Goal: Navigation & Orientation: Go to known website

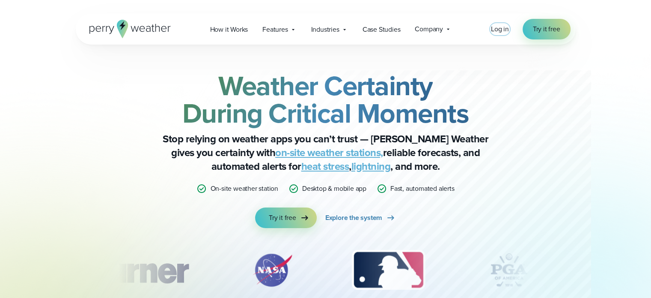
click at [503, 33] on span "Log in" at bounding box center [500, 29] width 18 height 10
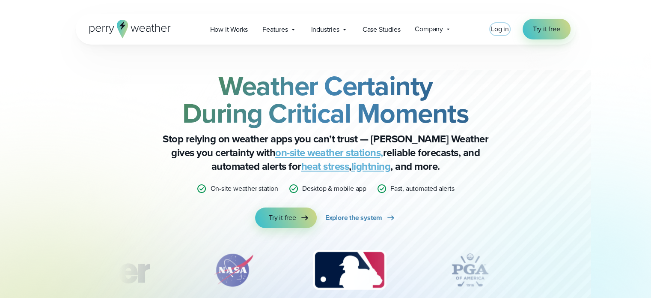
click at [500, 32] on span "Log in" at bounding box center [500, 29] width 18 height 10
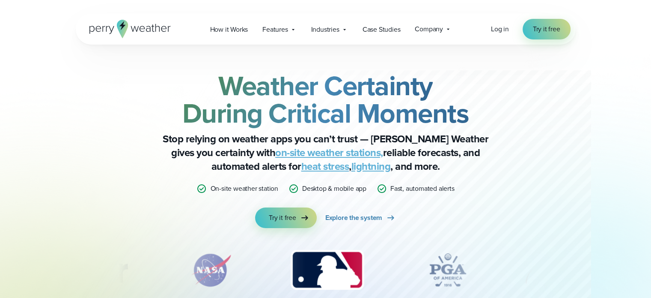
click at [546, 122] on div "Weather Certainty During Critical Moments Stop relying on weather apps you can’…" at bounding box center [326, 189] width 500 height 289
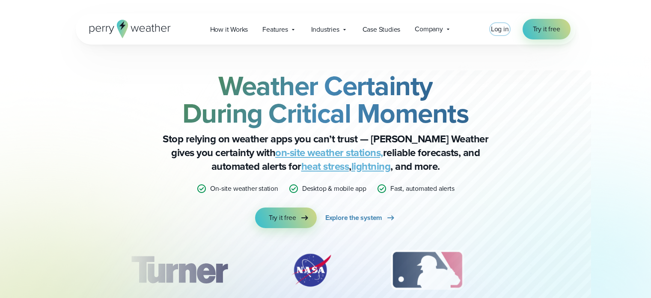
click at [497, 29] on span "Log in" at bounding box center [500, 29] width 18 height 10
